Goal: Find specific page/section: Find specific page/section

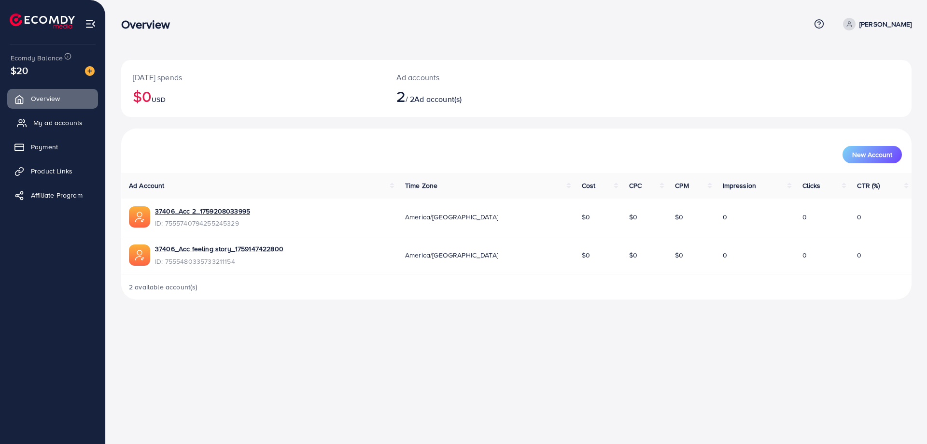
click at [71, 117] on link "My ad accounts" at bounding box center [52, 122] width 91 height 19
